Goal: Task Accomplishment & Management: Complete application form

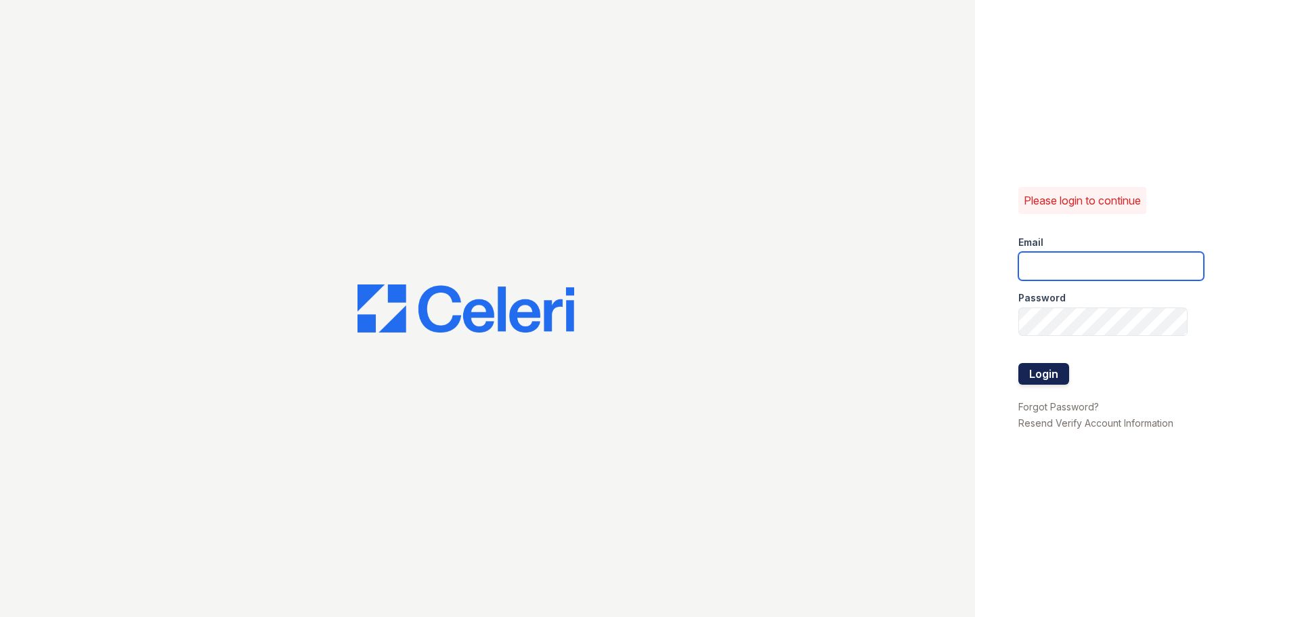
type input "[EMAIL_ADDRESS][DOMAIN_NAME]"
click at [1042, 370] on button "Login" at bounding box center [1043, 374] width 51 height 22
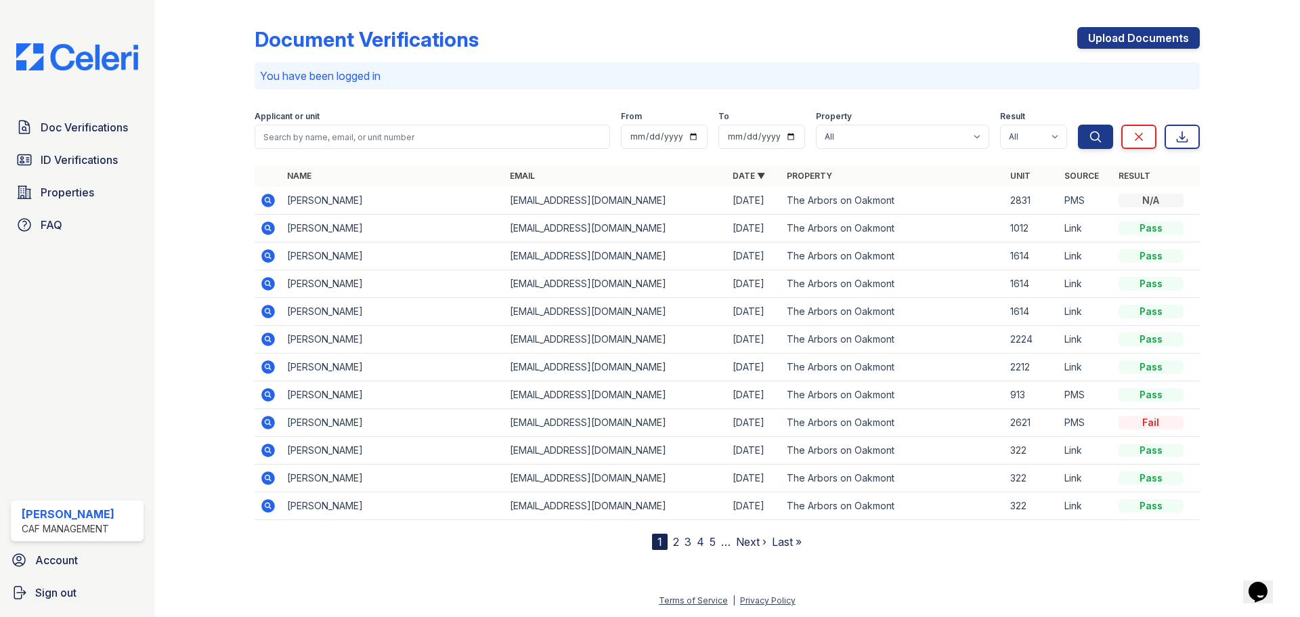
click at [675, 539] on link "2" at bounding box center [676, 542] width 6 height 14
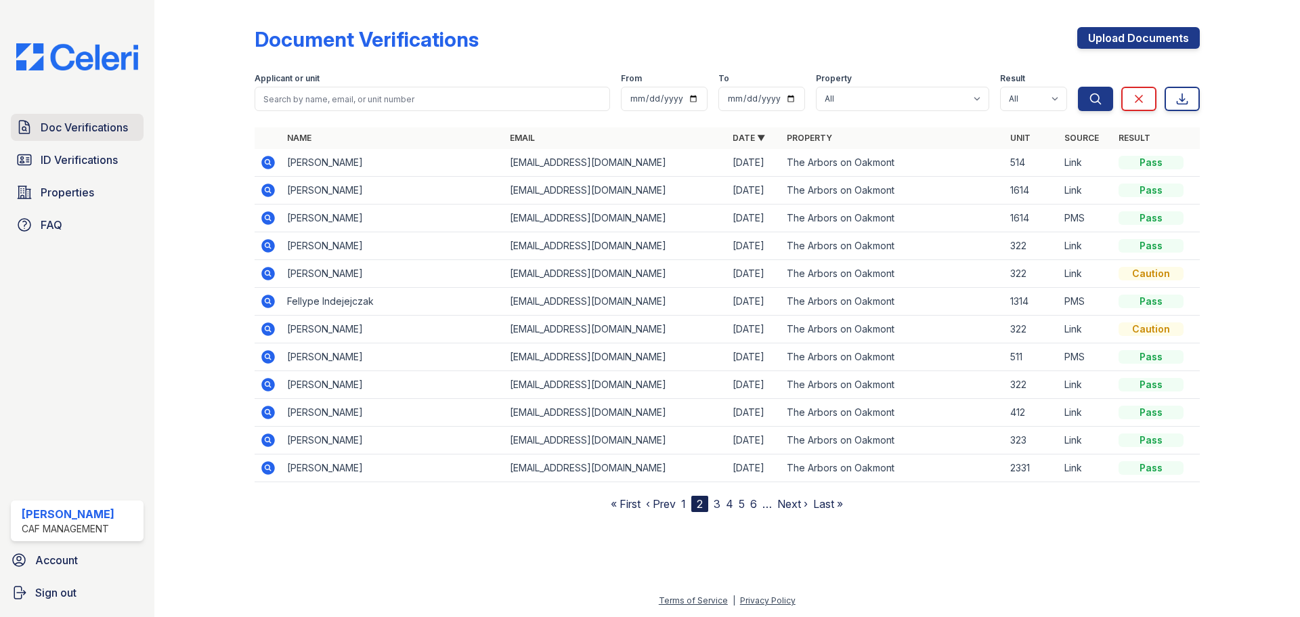
click at [100, 124] on span "Doc Verifications" at bounding box center [84, 127] width 87 height 16
click at [681, 506] on nav "1 2 3 4 5 … Next › Last »" at bounding box center [727, 503] width 150 height 16
click at [675, 502] on link "2" at bounding box center [676, 504] width 6 height 14
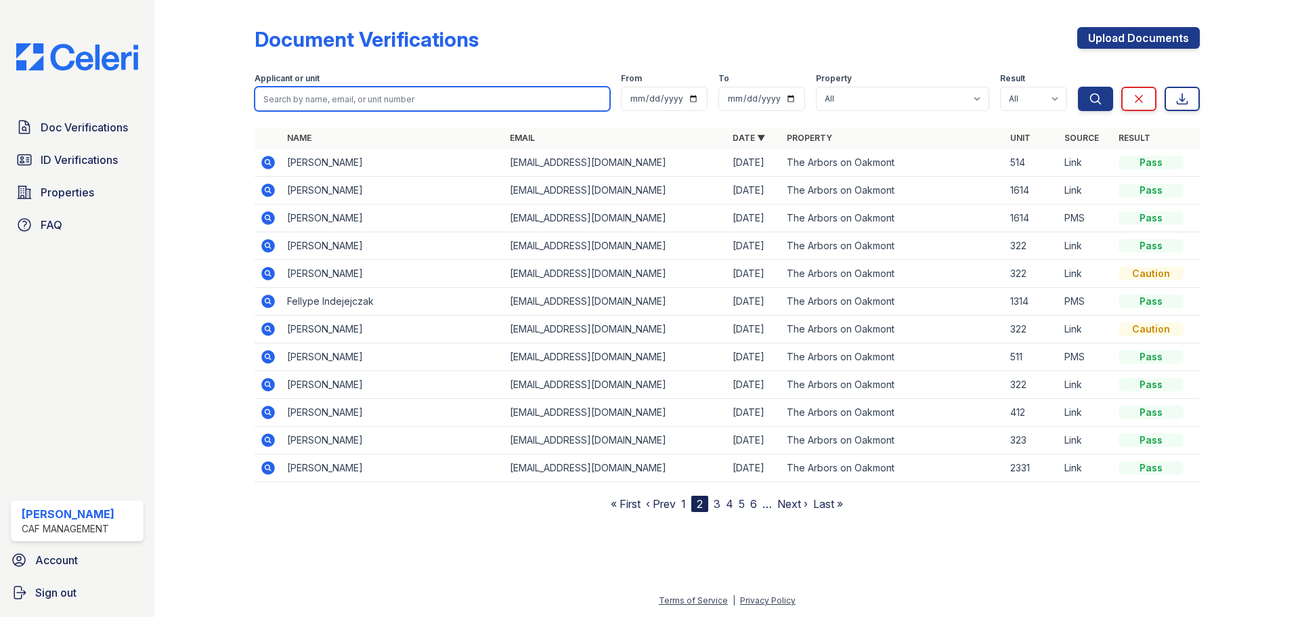
click at [335, 98] on input "search" at bounding box center [431, 99] width 355 height 24
click at [333, 100] on input "search" at bounding box center [431, 99] width 355 height 24
type input "T"
type input "l"
click at [305, 100] on input "LANELVIA Thomas" at bounding box center [431, 99] width 355 height 24
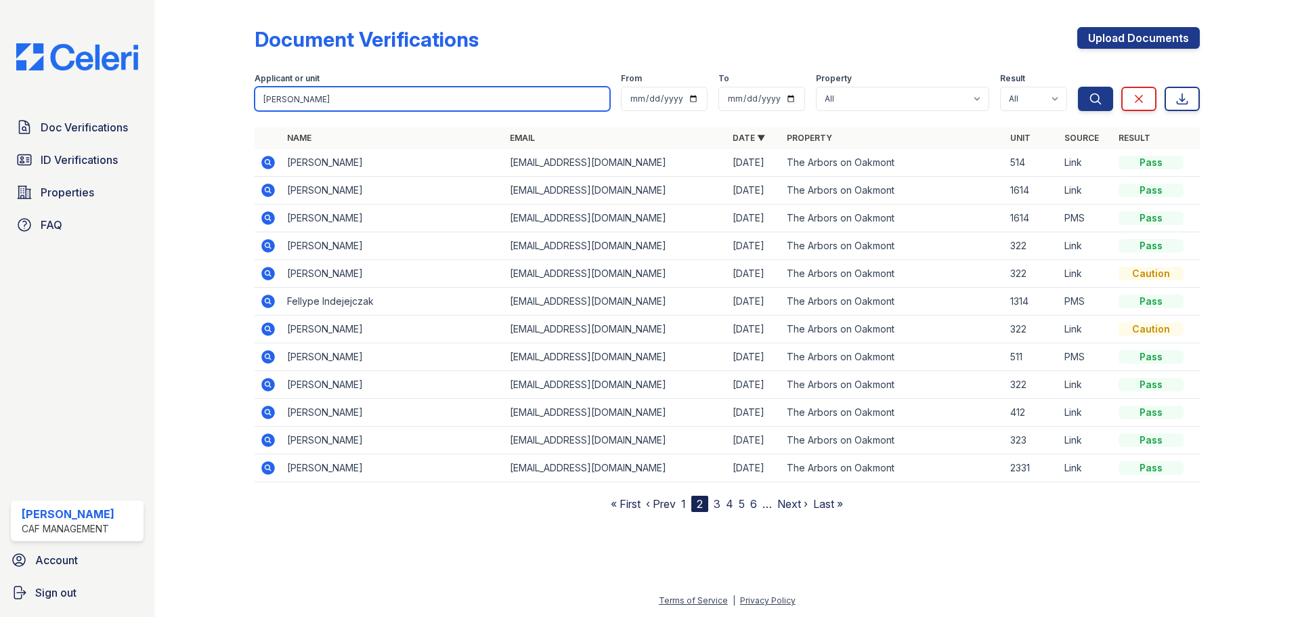
type input "Lanelvia Thomas"
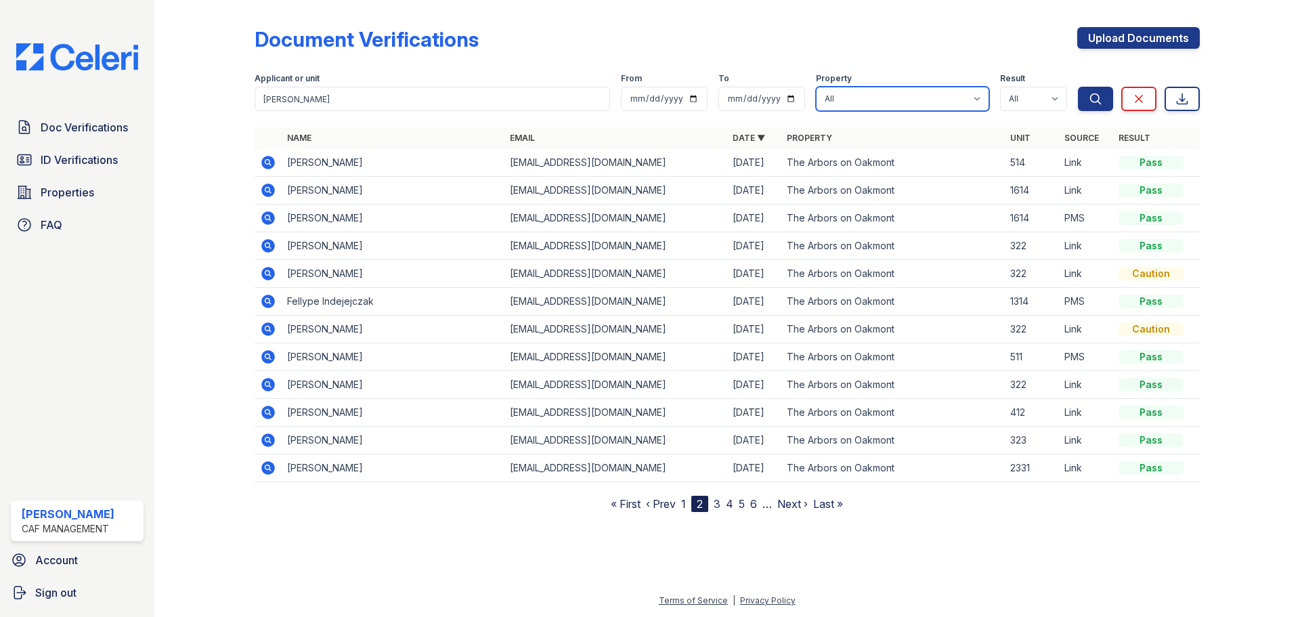
click at [902, 98] on select "All The Arbors on Oakmont" at bounding box center [902, 99] width 173 height 24
select select "4592"
click at [816, 87] on select "All The Arbors on Oakmont" at bounding box center [902, 99] width 173 height 24
click at [636, 97] on input "date" at bounding box center [664, 99] width 87 height 24
type input "0225-09-08"
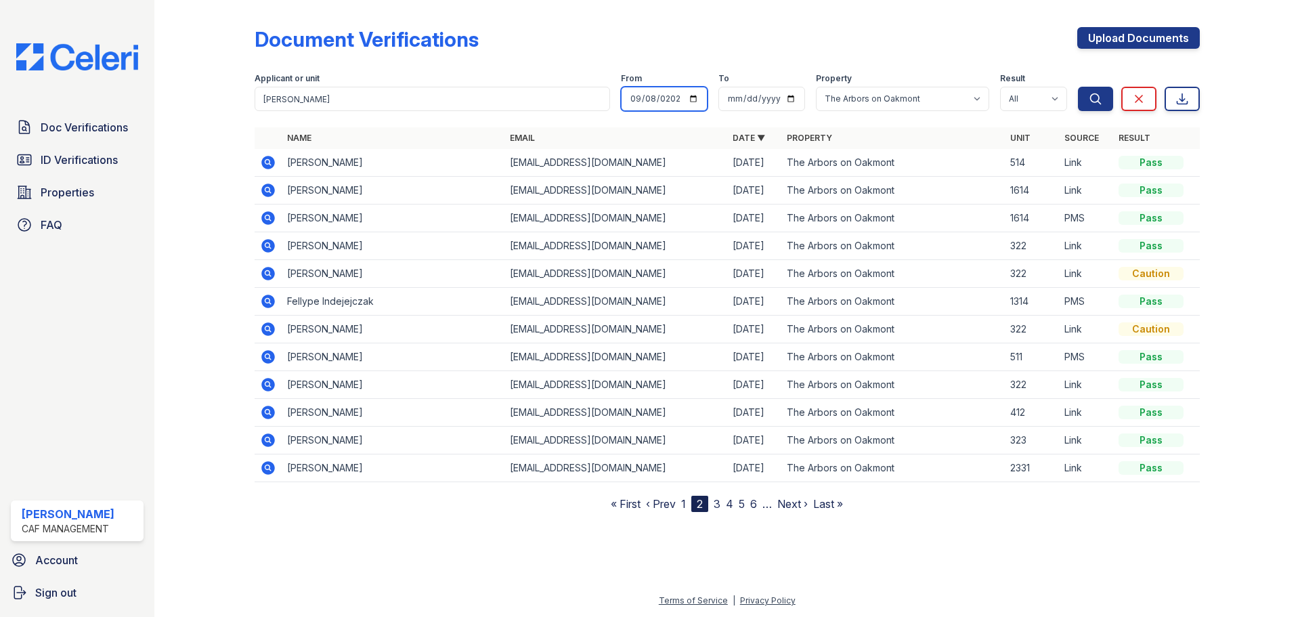
type input "2025-09-08"
click at [728, 100] on input "date" at bounding box center [761, 99] width 87 height 24
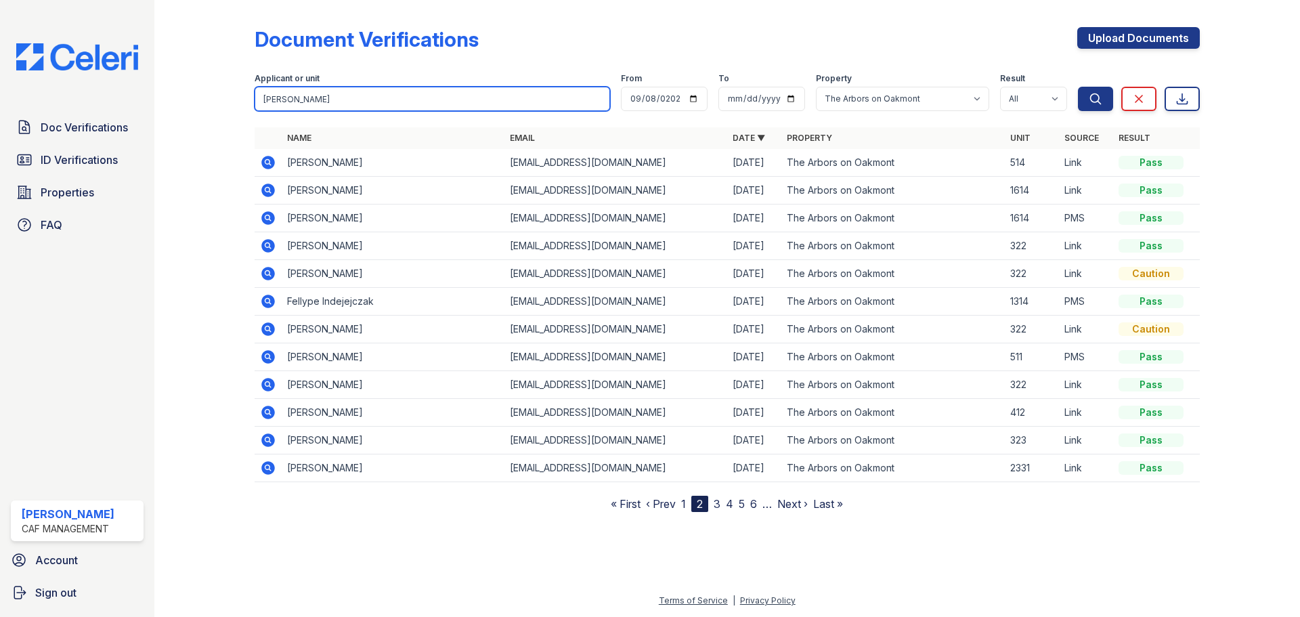
click at [370, 99] on input "Lanelvia Thomas" at bounding box center [431, 99] width 355 height 24
type input "L"
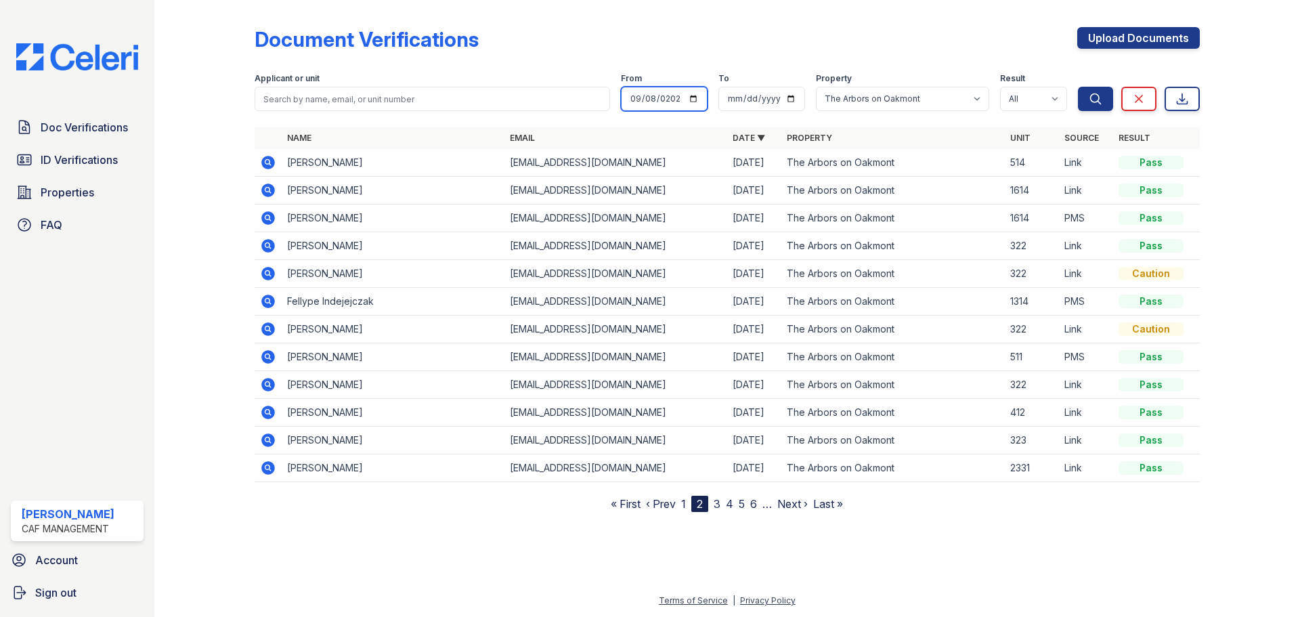
click at [673, 100] on input "2025-09-08" at bounding box center [664, 99] width 87 height 24
click at [655, 97] on input "date" at bounding box center [664, 99] width 87 height 24
click at [636, 97] on input "date" at bounding box center [664, 99] width 87 height 24
click at [1147, 42] on link "Upload Documents" at bounding box center [1138, 38] width 123 height 22
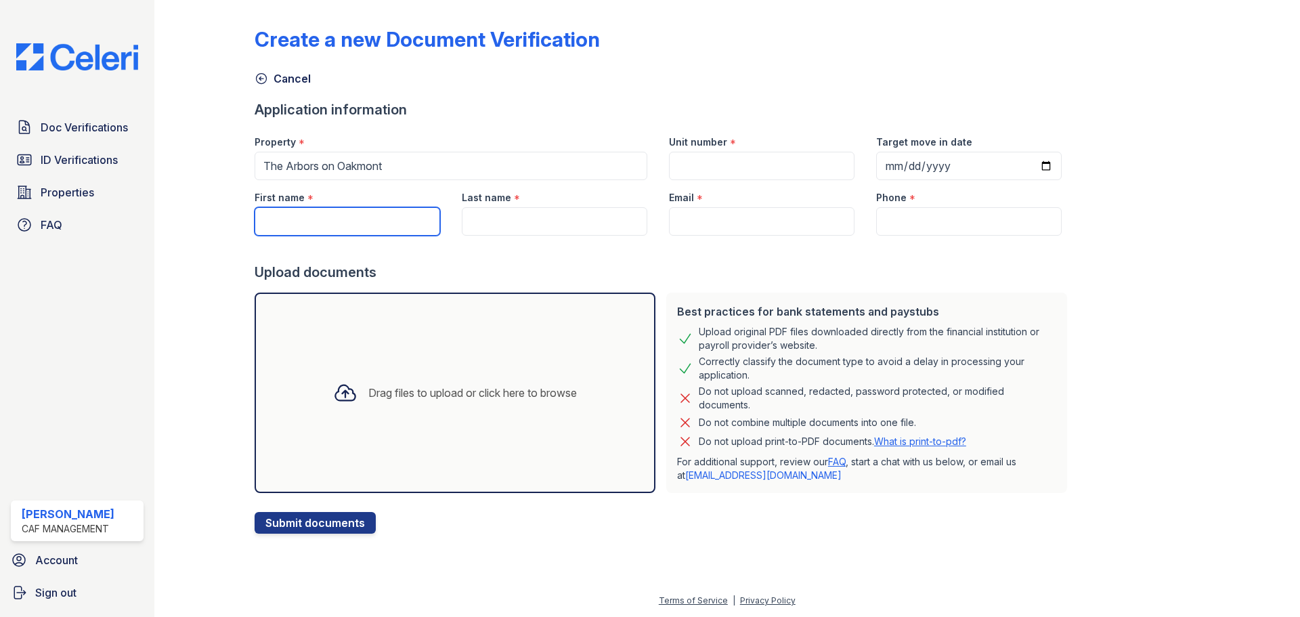
click at [298, 218] on input "First name" at bounding box center [346, 221] width 185 height 28
type input "Lanelvia"
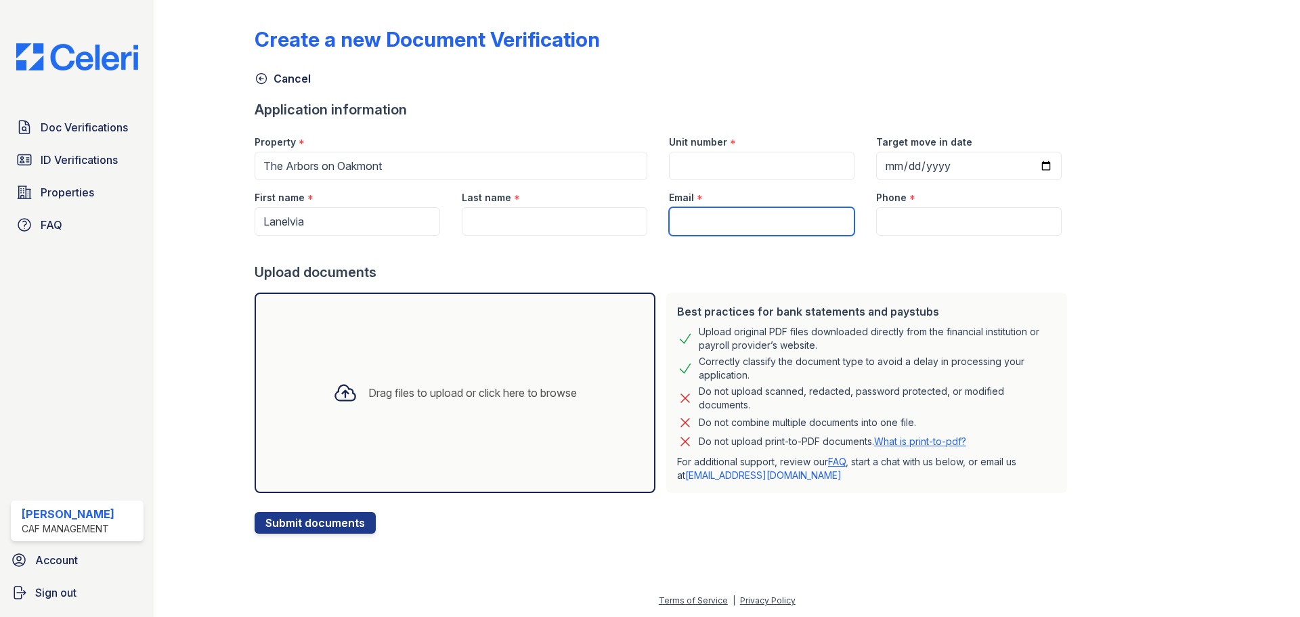
type input "t"
click at [484, 226] on input "Last name" at bounding box center [554, 221] width 185 height 28
type input "t"
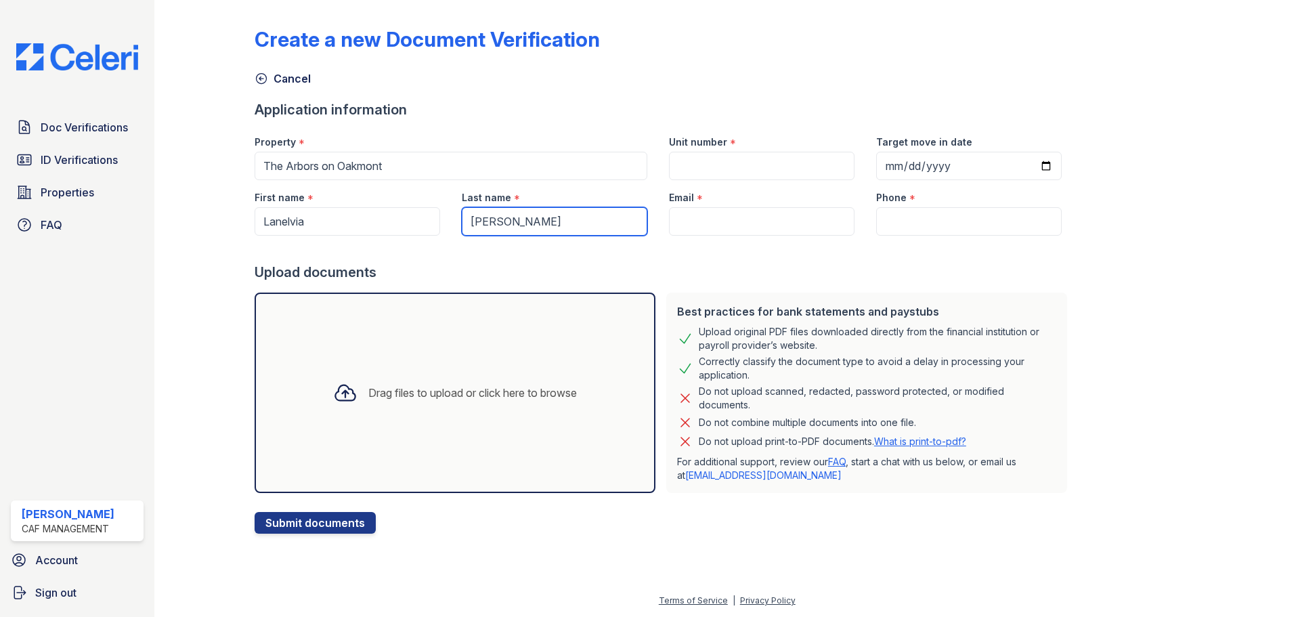
type input "Thomas"
paste input "thomaslanelvia@gmail.com"
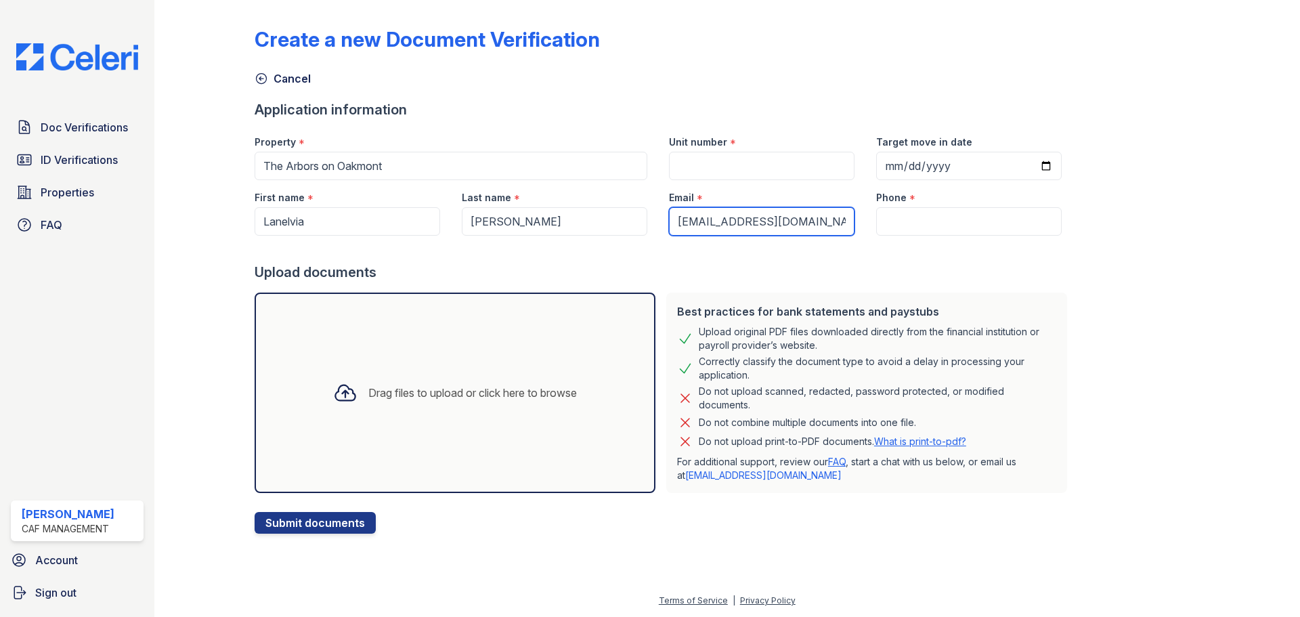
type input "thomaslanelvia@gmail.com"
click at [902, 212] on input "Phone" at bounding box center [968, 221] width 185 height 28
paste input "(682) 265-8978"
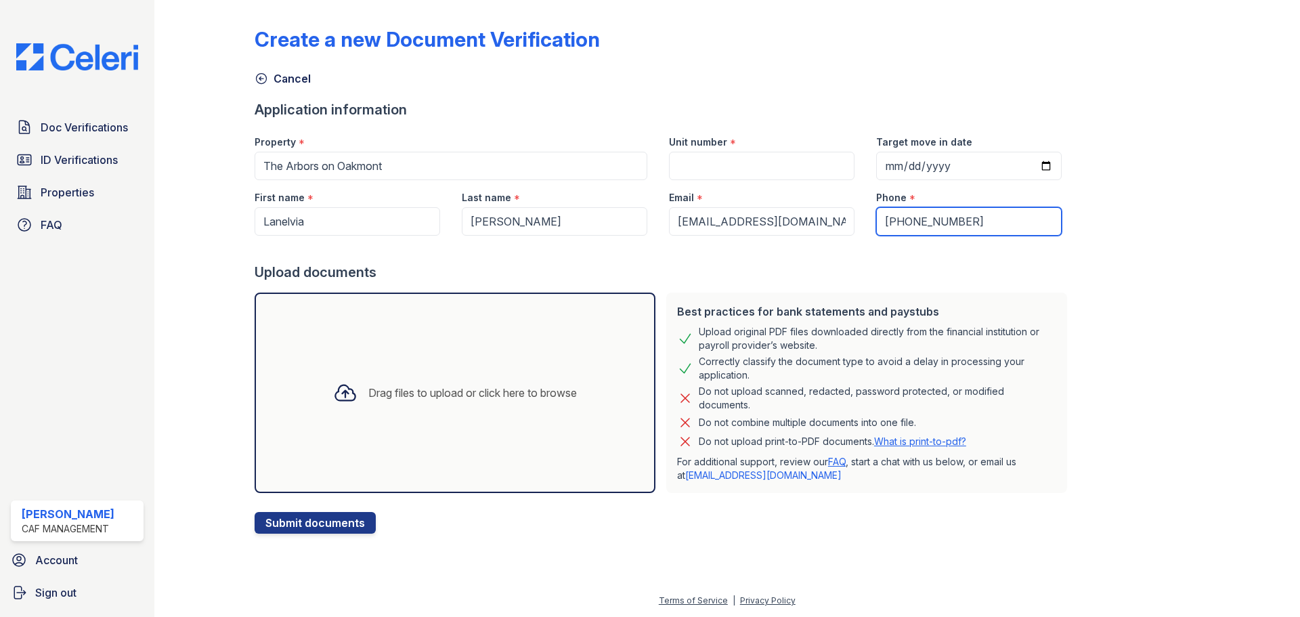
type input "(682) 265-8978"
click at [740, 162] on input "Unit number" at bounding box center [761, 166] width 185 height 28
type input "1914"
click at [880, 167] on input "Target move in date" at bounding box center [968, 166] width 185 height 28
type input "2025-08-29"
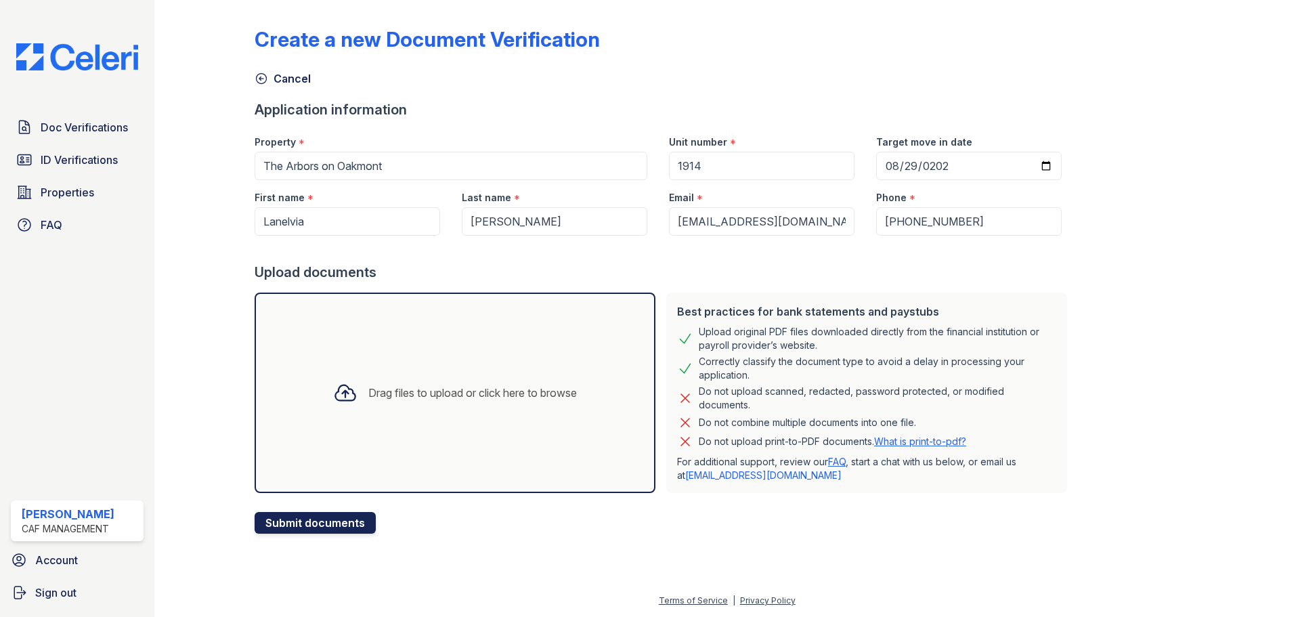
click at [305, 524] on button "Submit documents" at bounding box center [314, 523] width 121 height 22
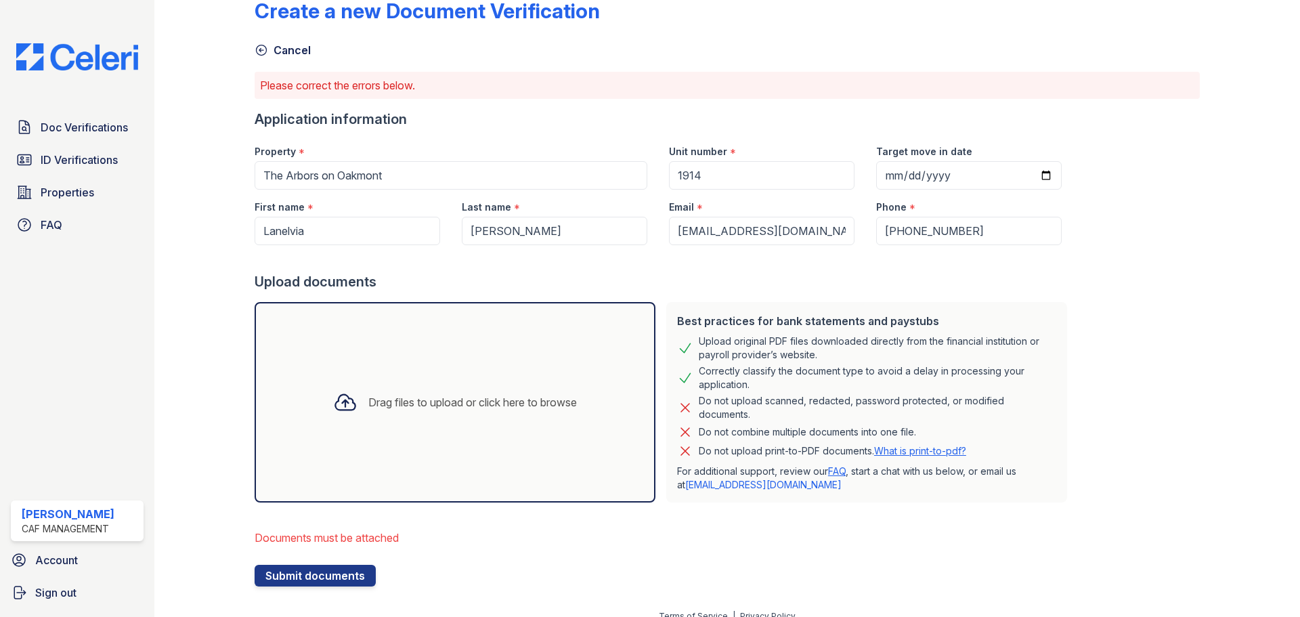
scroll to position [44, 0]
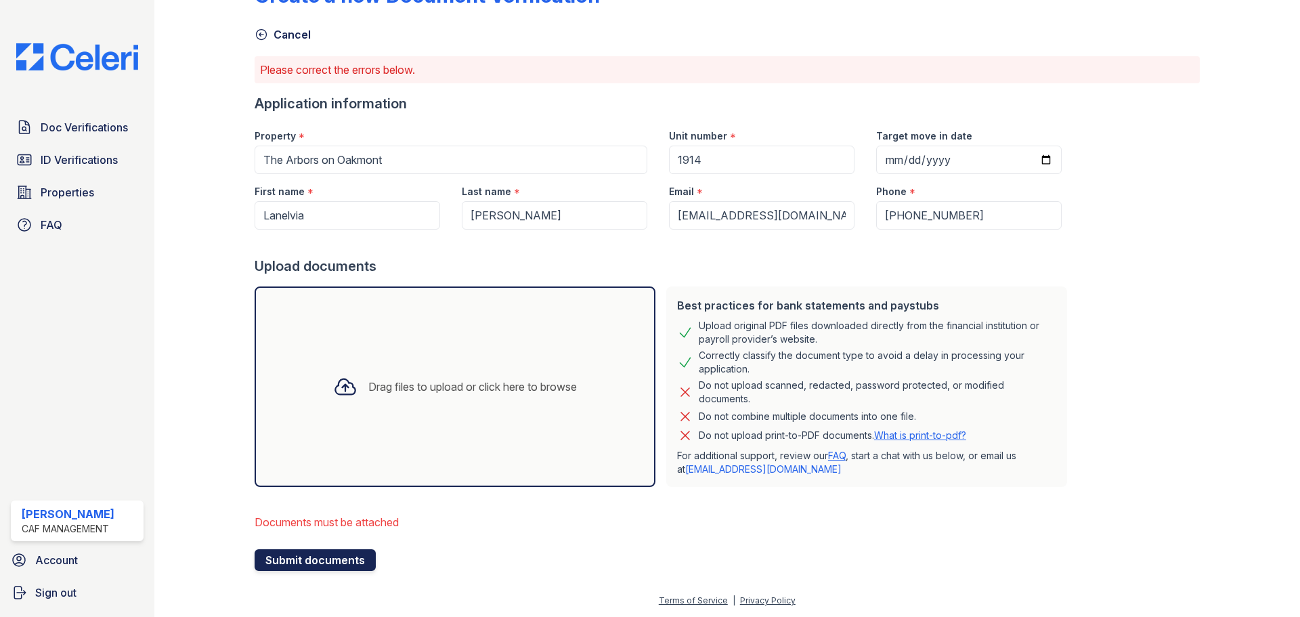
click at [306, 566] on button "Submit documents" at bounding box center [314, 560] width 121 height 22
click at [414, 403] on div "Drag files to upload or click here to browse" at bounding box center [454, 386] width 265 height 46
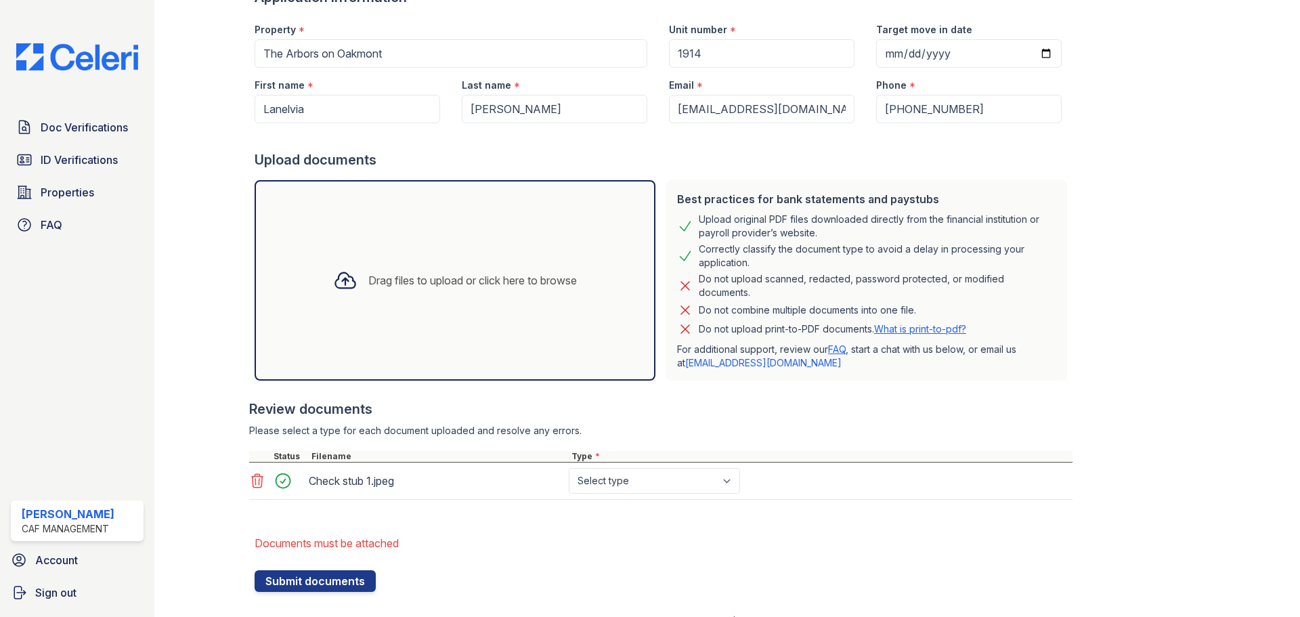
scroll to position [171, 0]
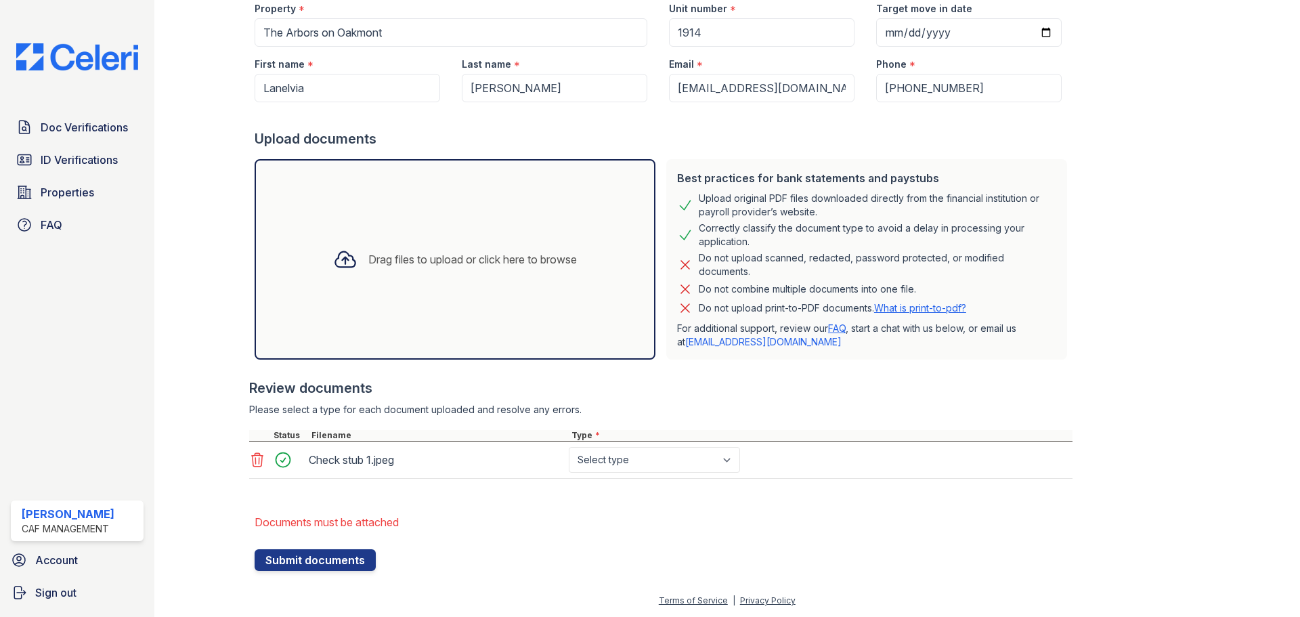
click at [424, 267] on div "Drag files to upload or click here to browse" at bounding box center [472, 259] width 208 height 16
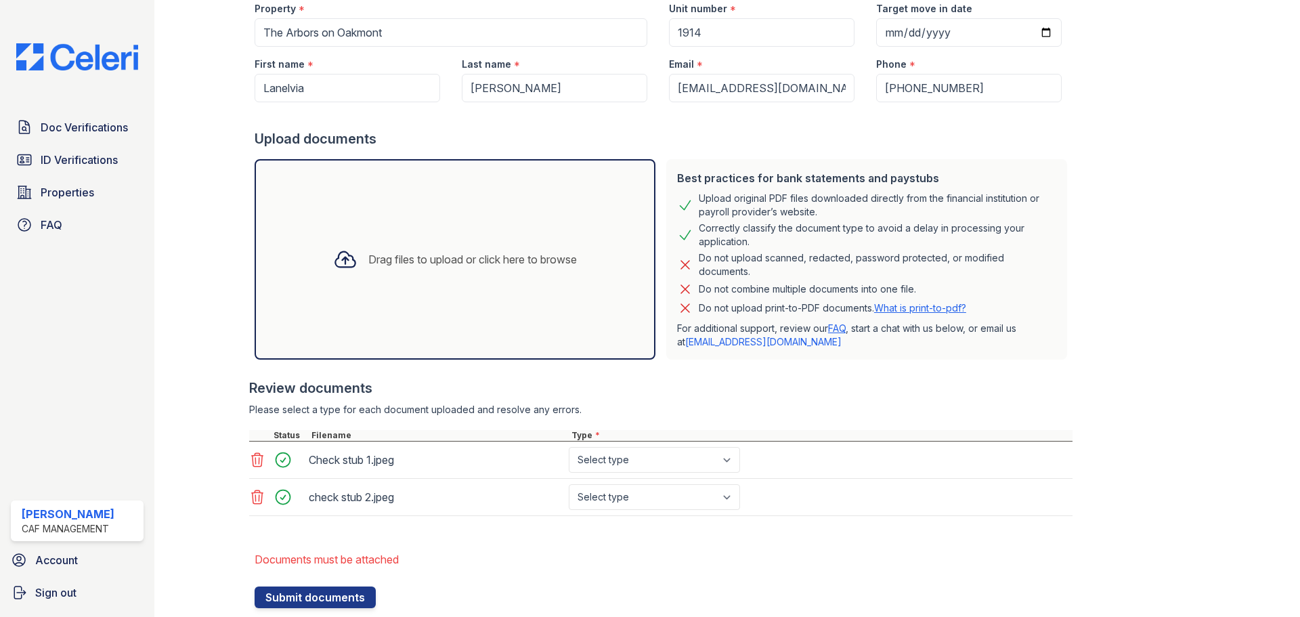
click at [494, 256] on div "Drag files to upload or click here to browse" at bounding box center [472, 259] width 208 height 16
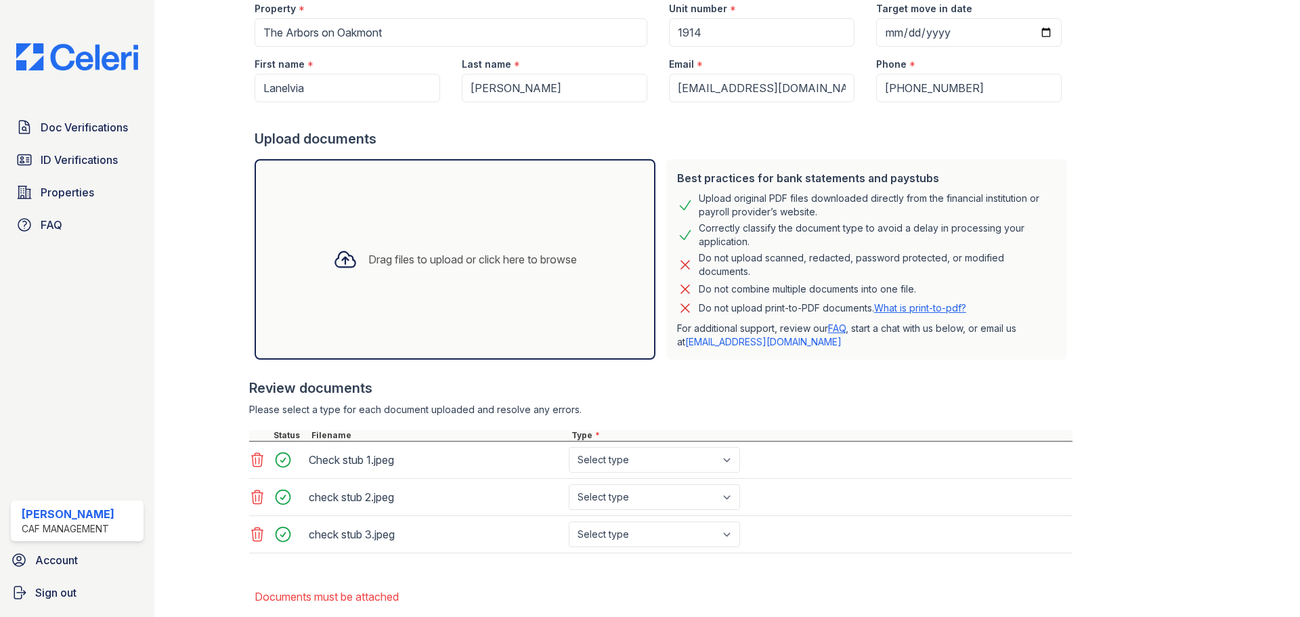
click at [464, 264] on div "Drag files to upload or click here to browse" at bounding box center [472, 259] width 208 height 16
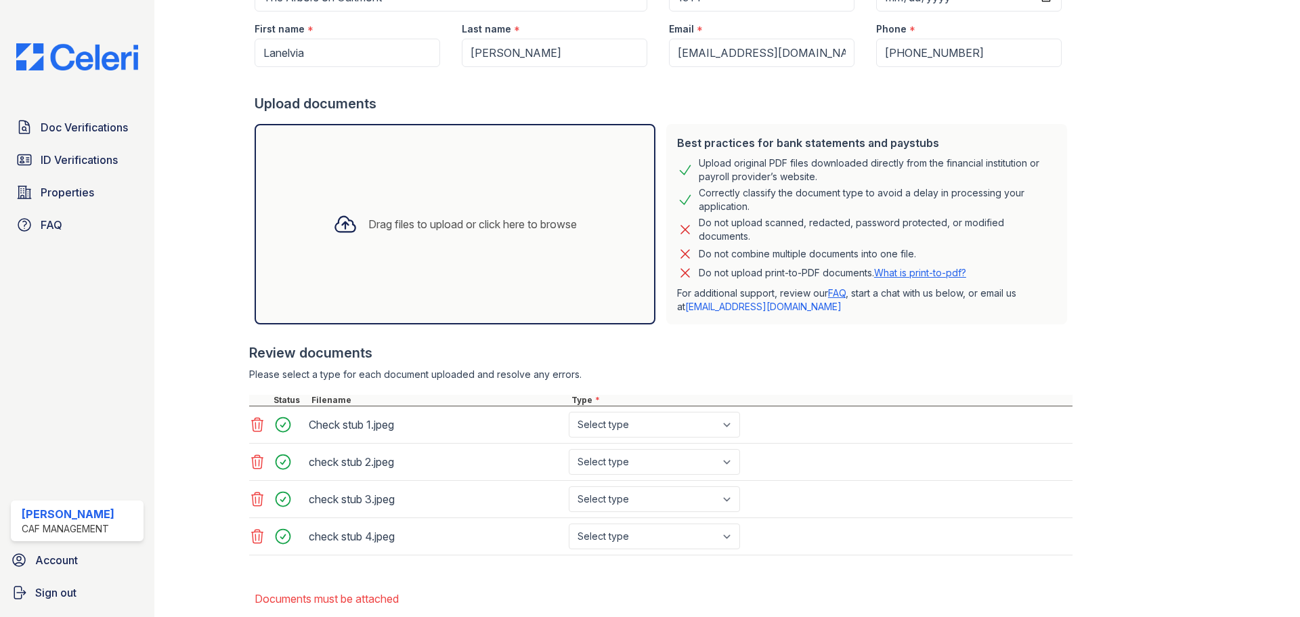
scroll to position [239, 0]
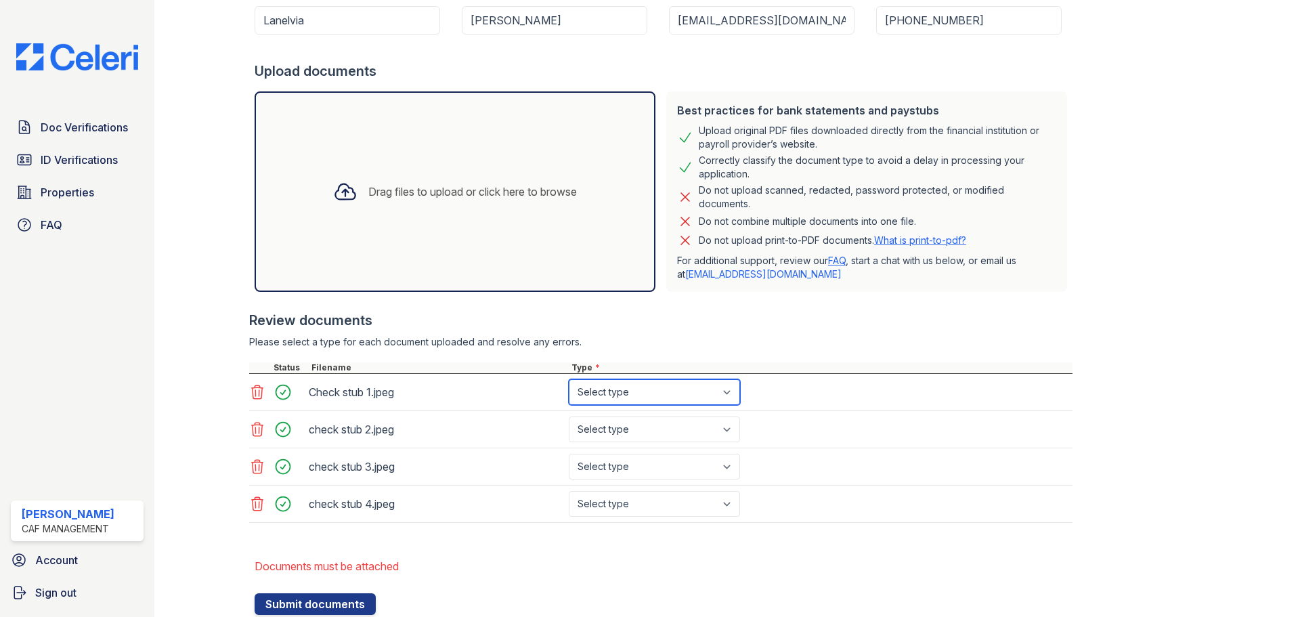
click at [728, 399] on select "Select type Paystub Bank Statement Offer Letter Tax Documents Benefit Award Let…" at bounding box center [654, 392] width 171 height 26
select select "paystub"
click at [569, 379] on select "Select type Paystub Bank Statement Offer Letter Tax Documents Benefit Award Let…" at bounding box center [654, 392] width 171 height 26
click at [730, 430] on select "Select type Paystub Bank Statement Offer Letter Tax Documents Benefit Award Let…" at bounding box center [654, 429] width 171 height 26
select select "paystub"
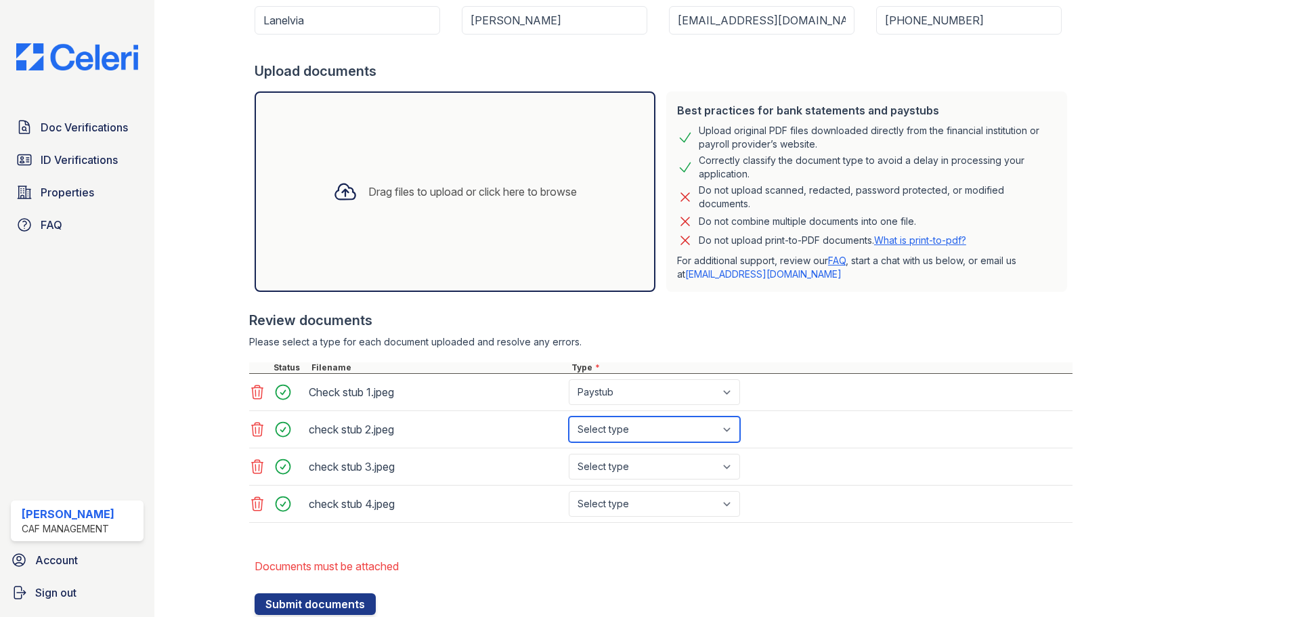
click at [569, 416] on select "Select type Paystub Bank Statement Offer Letter Tax Documents Benefit Award Let…" at bounding box center [654, 429] width 171 height 26
click at [734, 468] on select "Select type Paystub Bank Statement Offer Letter Tax Documents Benefit Award Let…" at bounding box center [654, 466] width 171 height 26
select select "paystub"
click at [569, 453] on select "Select type Paystub Bank Statement Offer Letter Tax Documents Benefit Award Let…" at bounding box center [654, 466] width 171 height 26
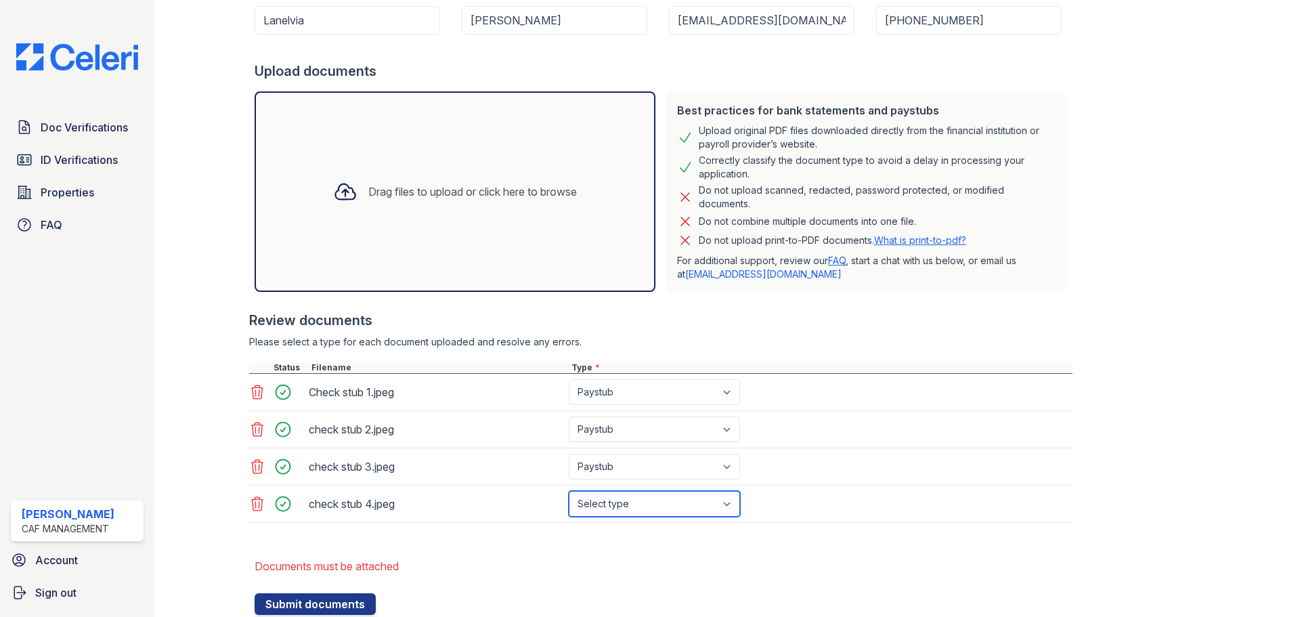
click at [731, 503] on select "Select type Paystub Bank Statement Offer Letter Tax Documents Benefit Award Let…" at bounding box center [654, 504] width 171 height 26
select select "paystub"
click at [569, 491] on select "Select type Paystub Bank Statement Offer Letter Tax Documents Benefit Award Let…" at bounding box center [654, 504] width 171 height 26
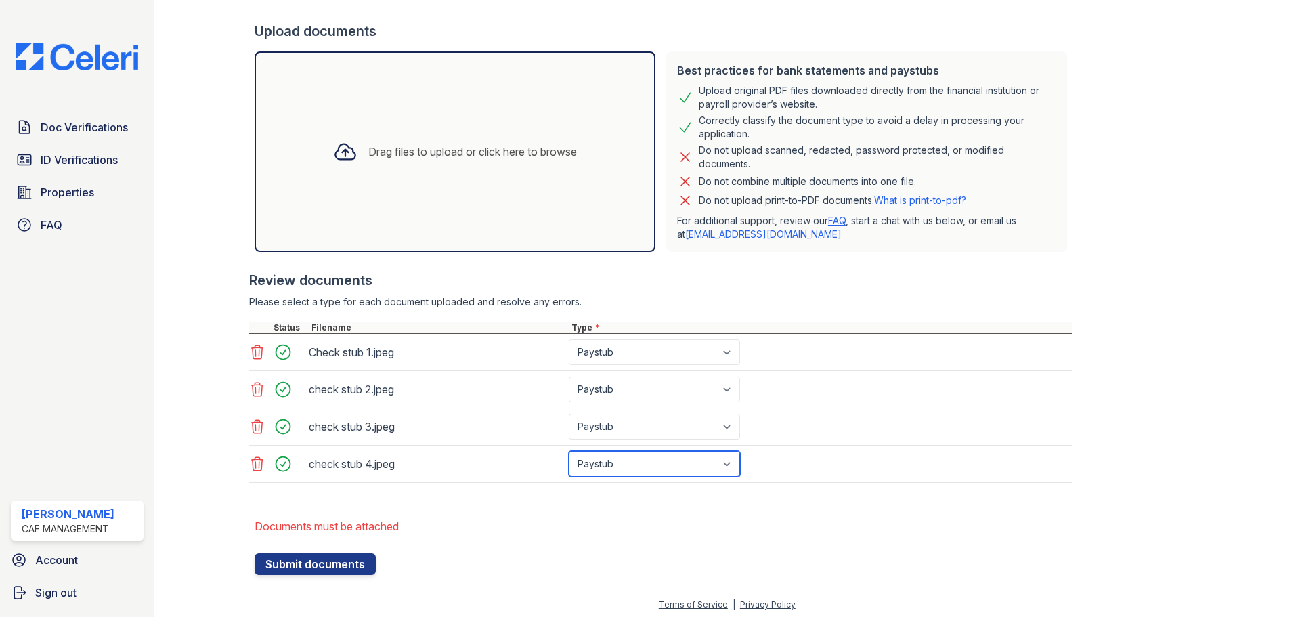
scroll to position [283, 0]
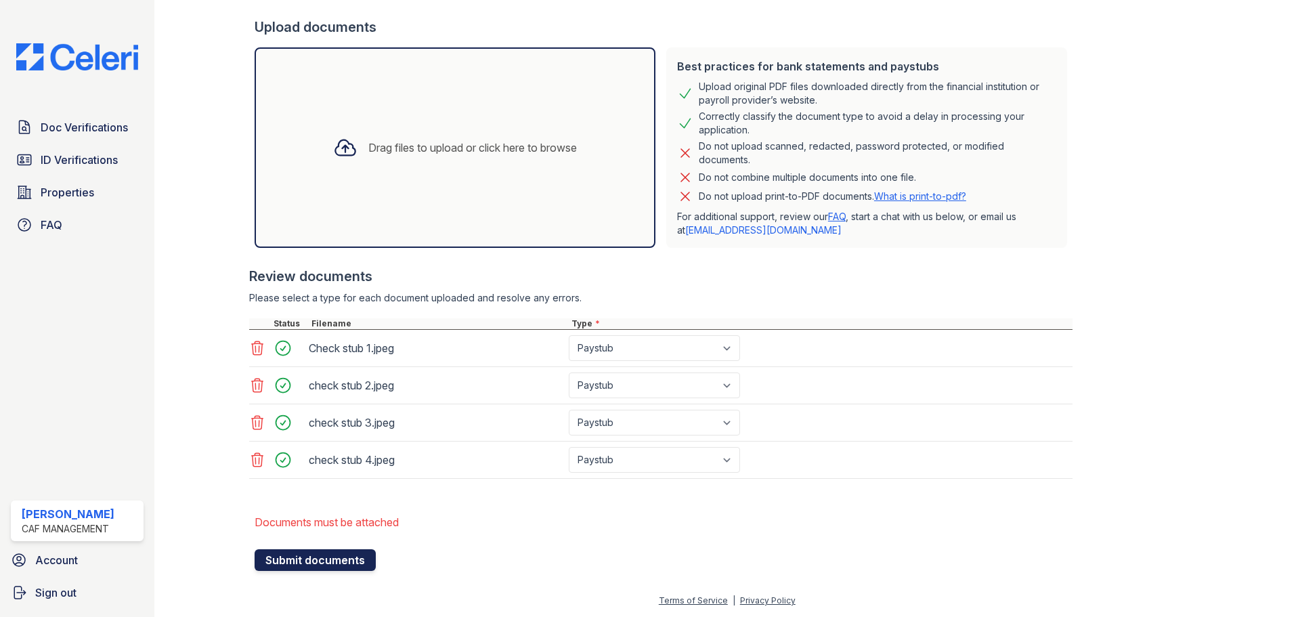
click at [319, 559] on button "Submit documents" at bounding box center [314, 560] width 121 height 22
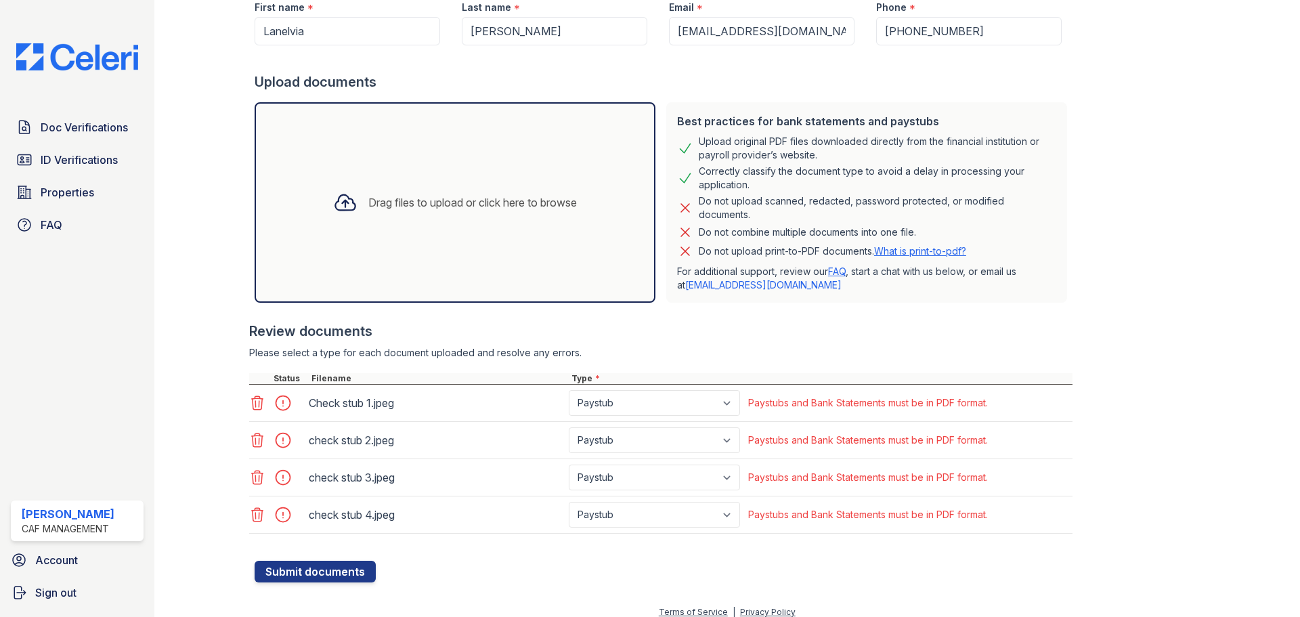
scroll to position [240, 0]
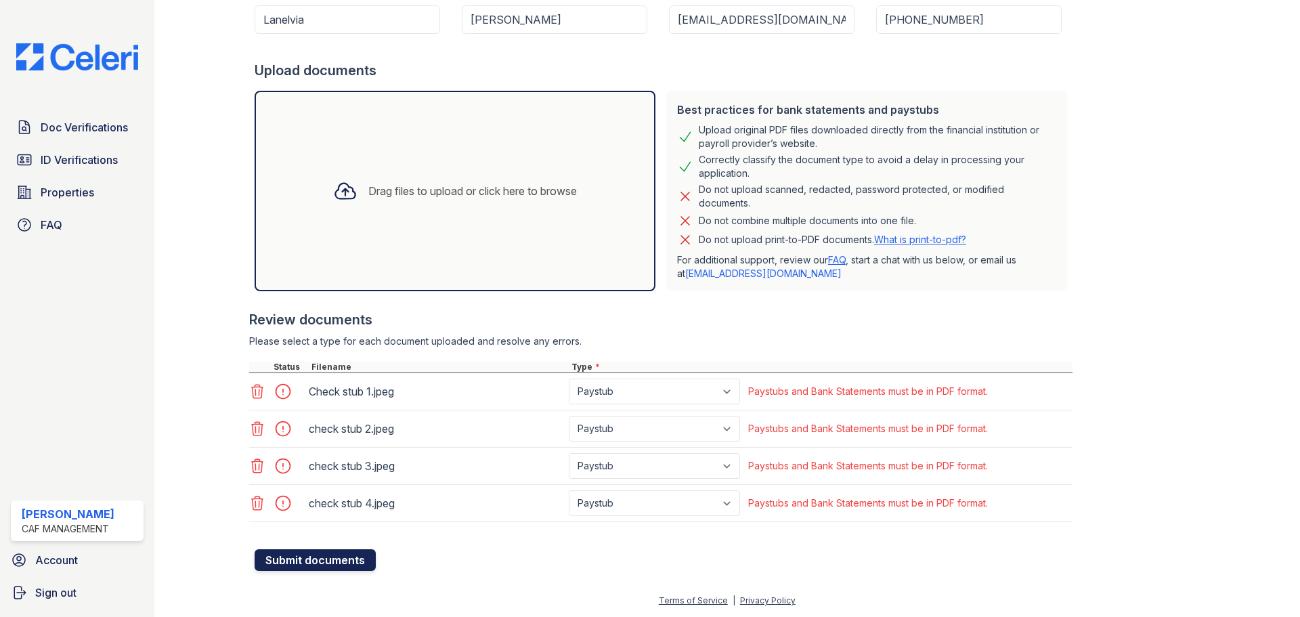
click at [309, 563] on button "Submit documents" at bounding box center [314, 560] width 121 height 22
click at [730, 393] on select "Paystub Bank Statement Offer Letter Tax Documents Benefit Award Letter Investme…" at bounding box center [654, 391] width 171 height 26
click at [569, 378] on select "Paystub Bank Statement Offer Letter Tax Documents Benefit Award Letter Investme…" at bounding box center [654, 391] width 171 height 26
click at [728, 397] on select "Paystub Bank Statement Offer Letter Tax Documents Benefit Award Letter Investme…" at bounding box center [654, 391] width 171 height 26
select select "paystub"
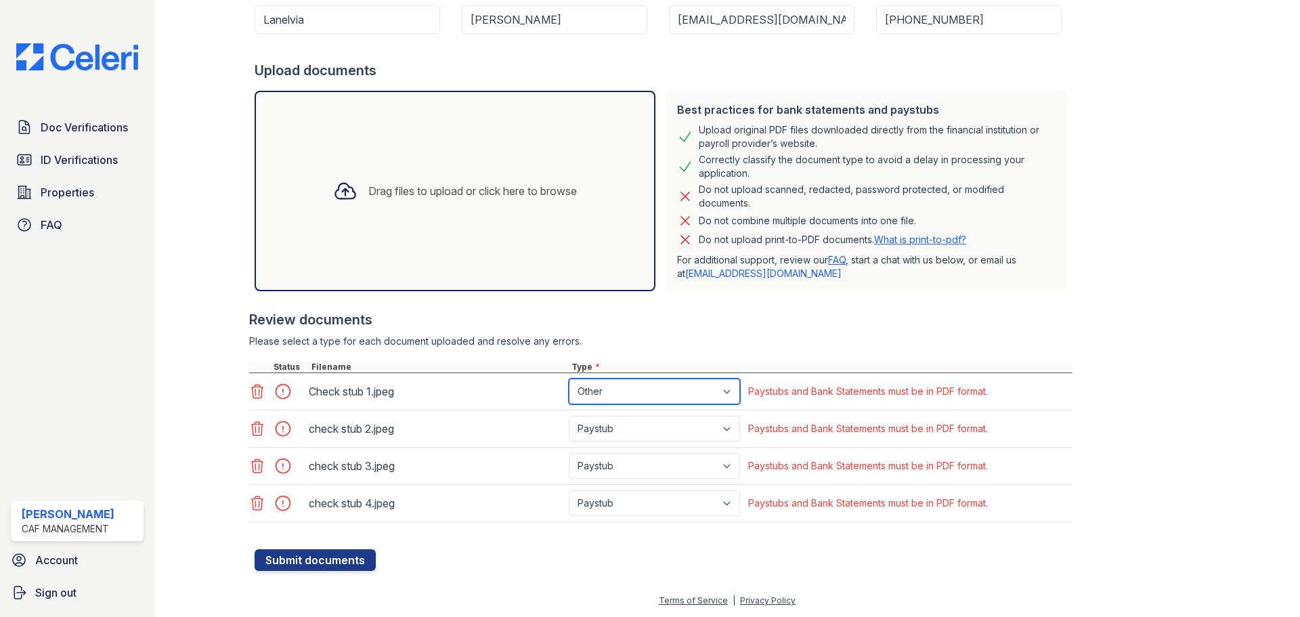
click at [569, 378] on select "Paystub Bank Statement Offer Letter Tax Documents Benefit Award Letter Investme…" at bounding box center [654, 391] width 171 height 26
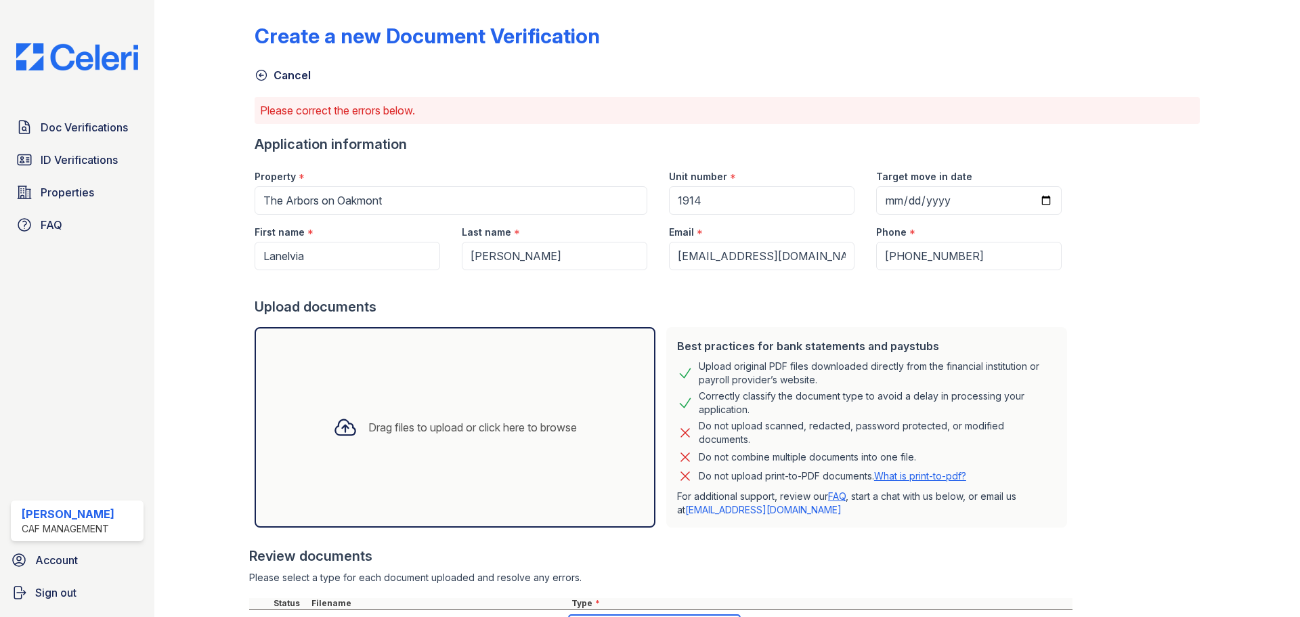
scroll to position [0, 0]
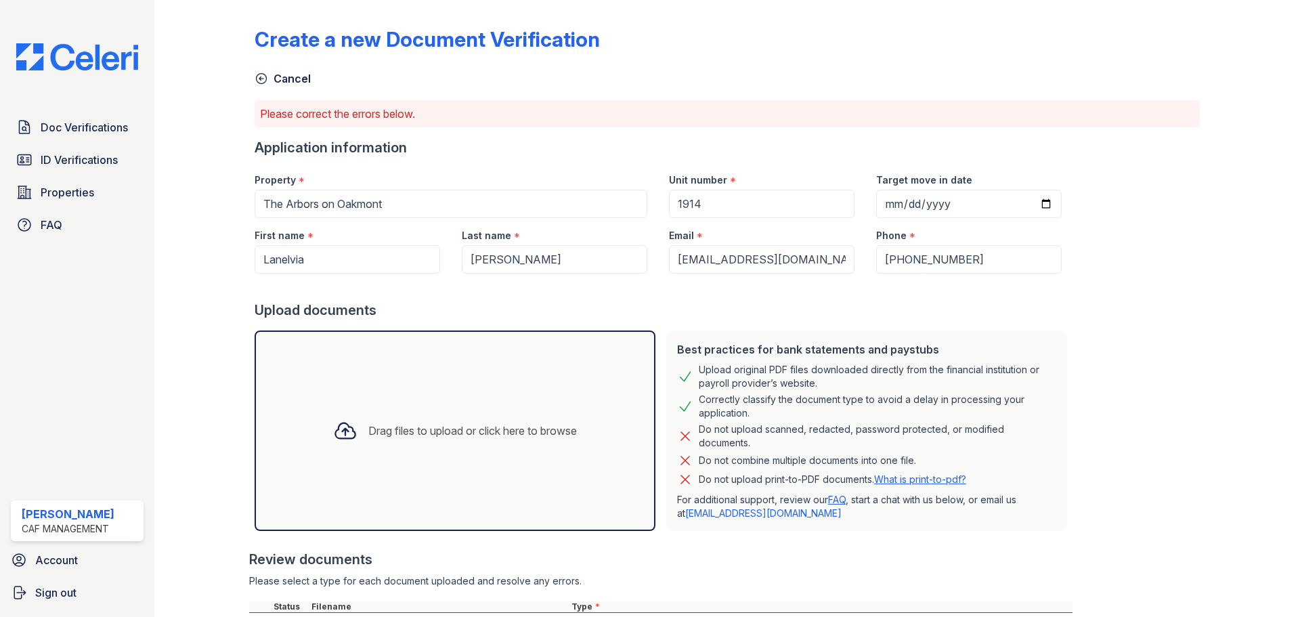
click at [276, 79] on link "Cancel" at bounding box center [282, 78] width 56 height 16
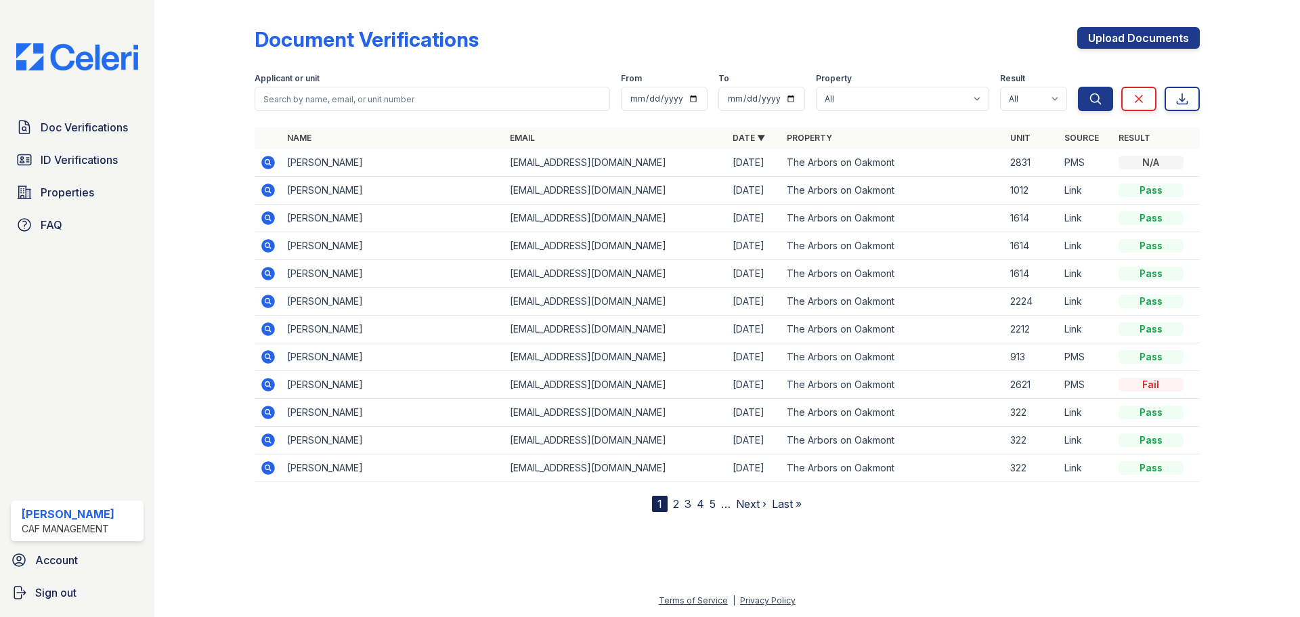
click at [292, 164] on td "Aariona Mcglothin" at bounding box center [393, 163] width 223 height 28
click at [268, 163] on icon at bounding box center [266, 161] width 3 height 3
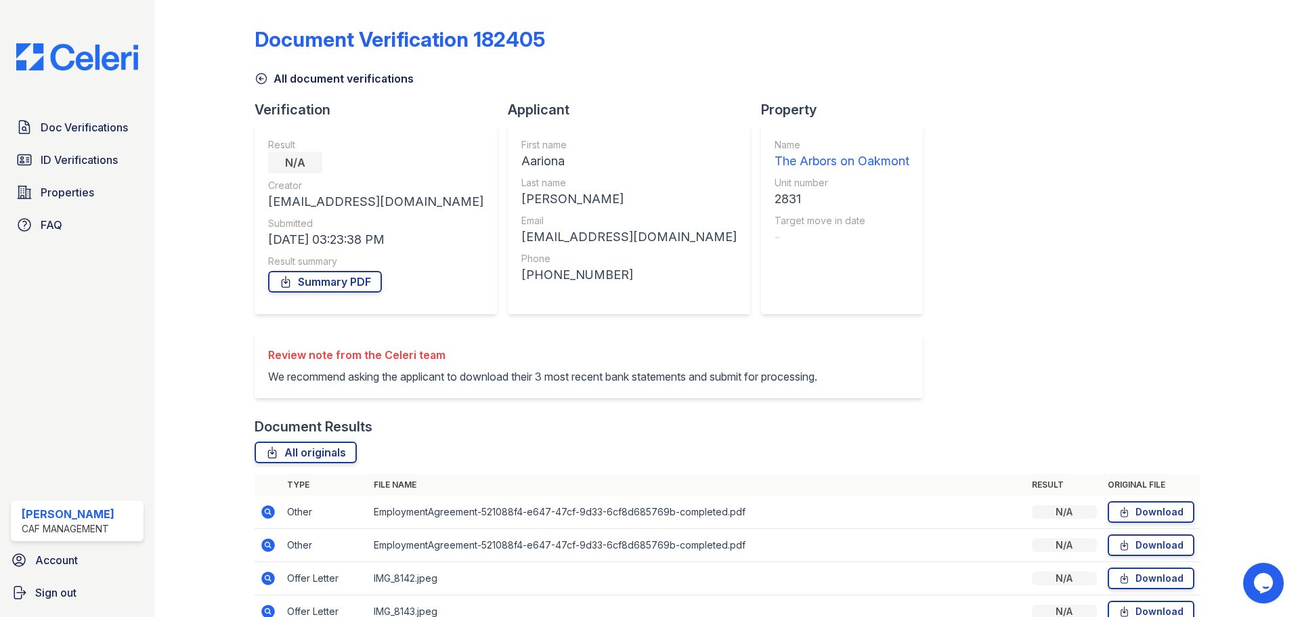
drag, startPoint x: 98, startPoint y: 161, endPoint x: 154, endPoint y: 215, distance: 77.5
click at [98, 161] on span "ID Verifications" at bounding box center [79, 160] width 77 height 16
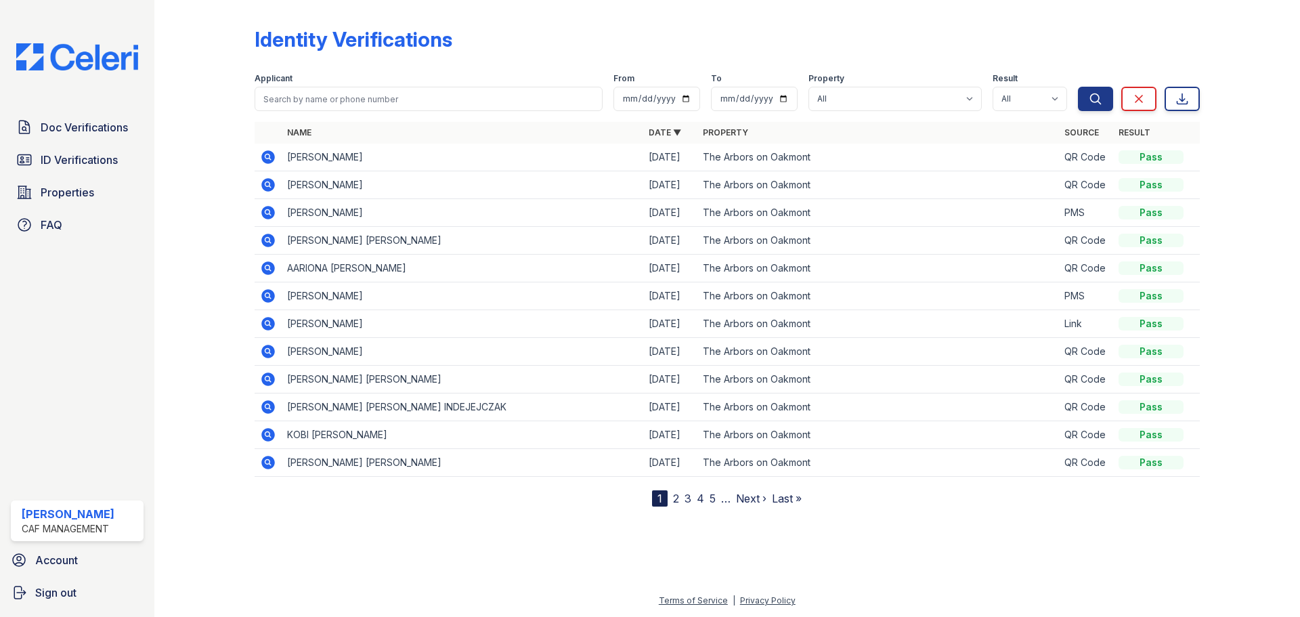
click at [268, 213] on icon at bounding box center [266, 211] width 3 height 3
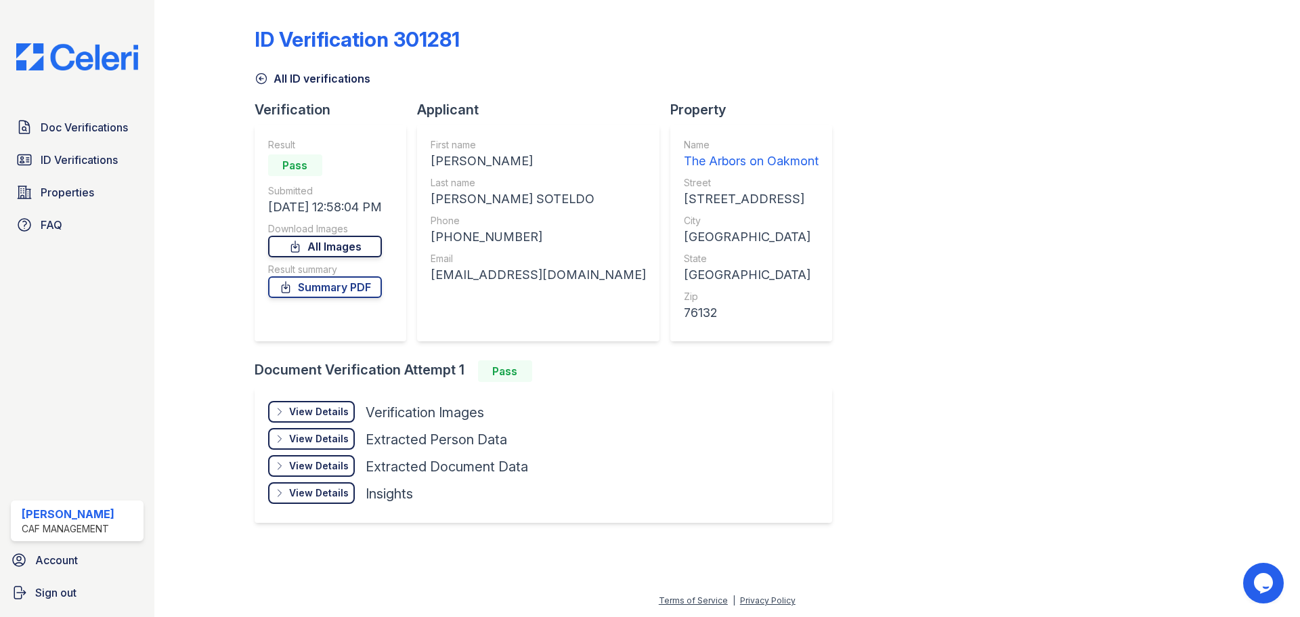
click at [326, 249] on link "All Images" at bounding box center [325, 247] width 114 height 22
click at [356, 249] on link "All Images" at bounding box center [325, 247] width 114 height 22
click at [355, 246] on link "All Images" at bounding box center [325, 247] width 114 height 22
